Goal: Task Accomplishment & Management: Use online tool/utility

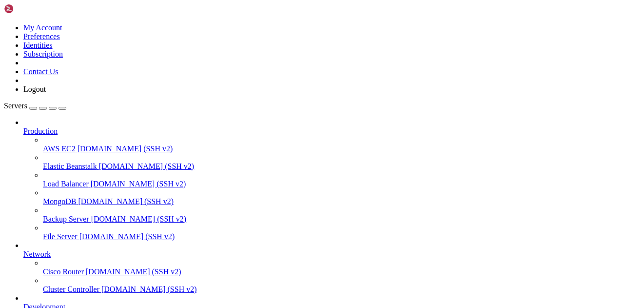
click at [52, 127] on span "Production" at bounding box center [40, 131] width 34 height 8
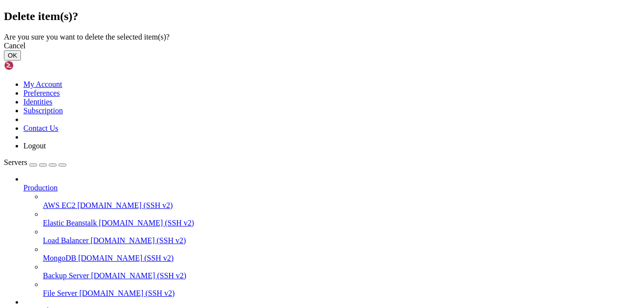
click at [21, 60] on button "OK" at bounding box center [12, 55] width 17 height 10
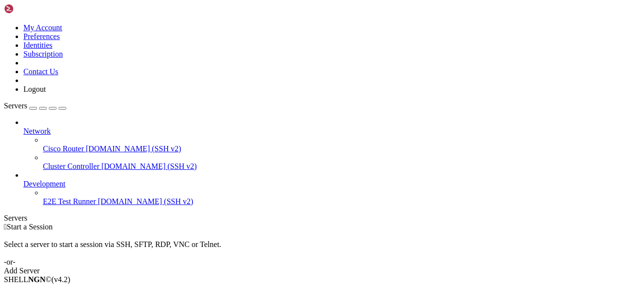
click at [59, 144] on span "Cisco Router" at bounding box center [63, 148] width 41 height 8
drag, startPoint x: 59, startPoint y: 80, endPoint x: 67, endPoint y: 77, distance: 8.5
click at [67, 144] on span "Cisco Router" at bounding box center [63, 148] width 41 height 8
click at [101, 162] on span "[DOMAIN_NAME] (SSH v2)" at bounding box center [149, 166] width 96 height 8
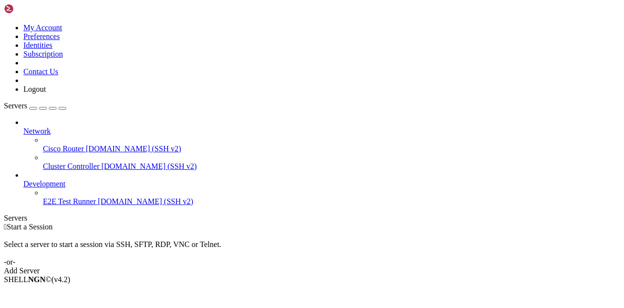
click at [51, 197] on span "E2E Test Runner" at bounding box center [69, 201] width 53 height 8
click at [51, 127] on span "Network" at bounding box center [36, 131] width 27 height 8
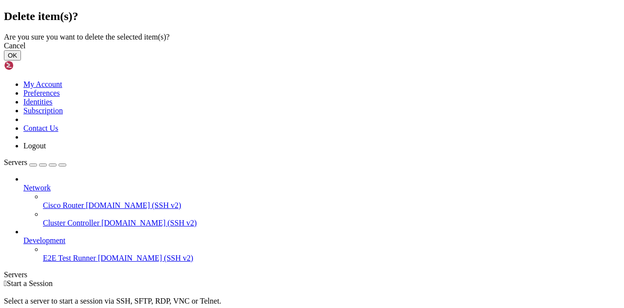
click at [21, 60] on button "OK" at bounding box center [12, 55] width 17 height 10
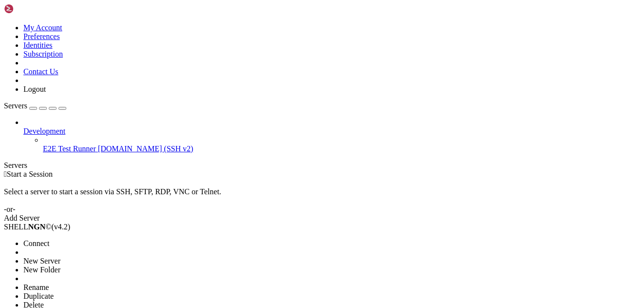
click at [44, 300] on span "Delete" at bounding box center [33, 304] width 20 height 8
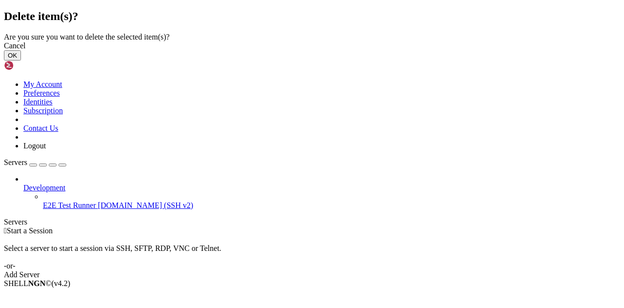
click at [21, 60] on button "OK" at bounding box center [12, 55] width 17 height 10
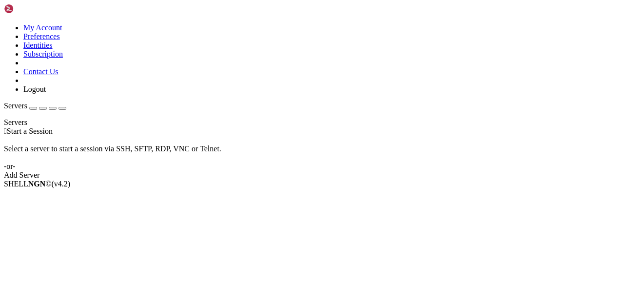
click at [33, 108] on div "button" at bounding box center [33, 108] width 0 height 0
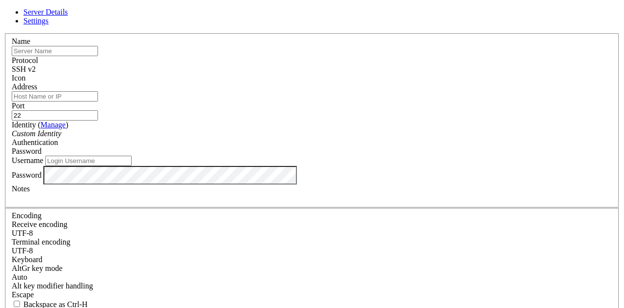
drag, startPoint x: 225, startPoint y: 78, endPoint x: 226, endPoint y: 64, distance: 13.2
click at [226, 56] on div "Name" at bounding box center [312, 46] width 601 height 19
click at [98, 56] on input "text" at bounding box center [55, 51] width 86 height 10
type input "Raspberry Pi"
click at [98, 101] on input "Address" at bounding box center [55, 96] width 86 height 10
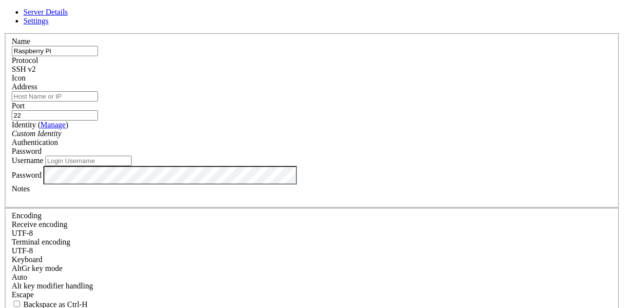
paste input "ShellNGN"
type input "S"
paste input "[TECHNICAL_ID]"
type input "[TECHNICAL_ID]"
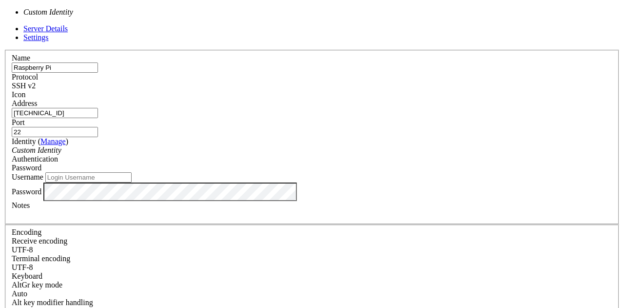
click at [262, 146] on div "Custom Identity" at bounding box center [312, 150] width 601 height 9
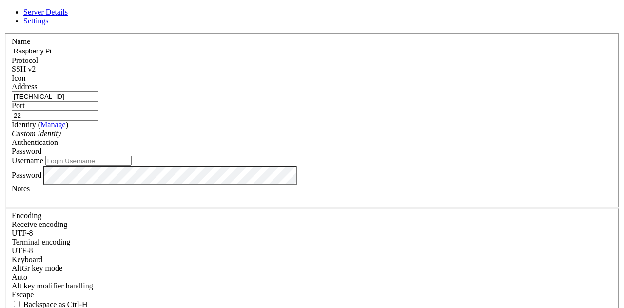
click at [378, 147] on div "Password" at bounding box center [312, 151] width 601 height 9
click at [132, 166] on input "Username" at bounding box center [88, 161] width 86 height 10
type input "tempuser"
click at [310, 202] on div at bounding box center [312, 197] width 601 height 9
click at [25, 101] on label "Port" at bounding box center [18, 105] width 13 height 8
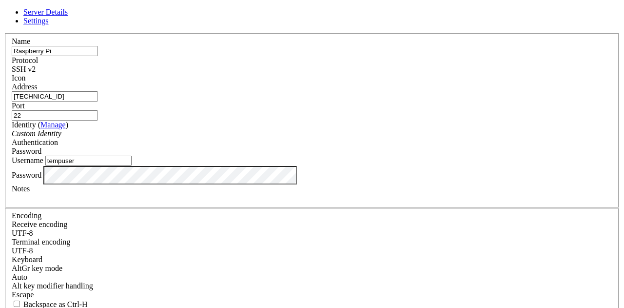
click at [98, 110] on input "22" at bounding box center [55, 115] width 86 height 10
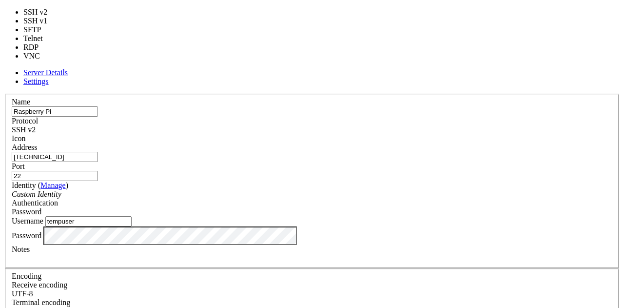
click at [381, 125] on div "SSH v2" at bounding box center [312, 129] width 601 height 9
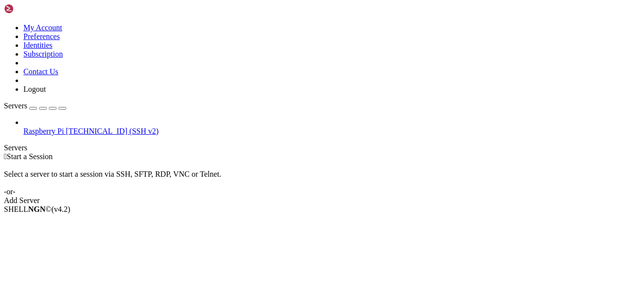
click at [82, 127] on span "[TECHNICAL_ID] (SSH v2)" at bounding box center [112, 131] width 93 height 8
drag, startPoint x: 71, startPoint y: 64, endPoint x: 76, endPoint y: 52, distance: 13.4
click at [76, 127] on div "Raspberry Pi [TECHNICAL_ID] (SSH v2)" at bounding box center [321, 131] width 597 height 9
click at [49, 221] on span "Connect" at bounding box center [36, 225] width 26 height 8
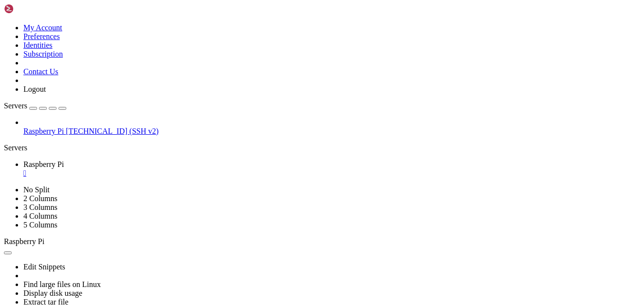
scroll to position [83, 0]
click at [69, 136] on div "Raspberry Pi [TECHNICAL_ID] (SSH v2)" at bounding box center [312, 127] width 616 height 18
